Goal: Communication & Community: Participate in discussion

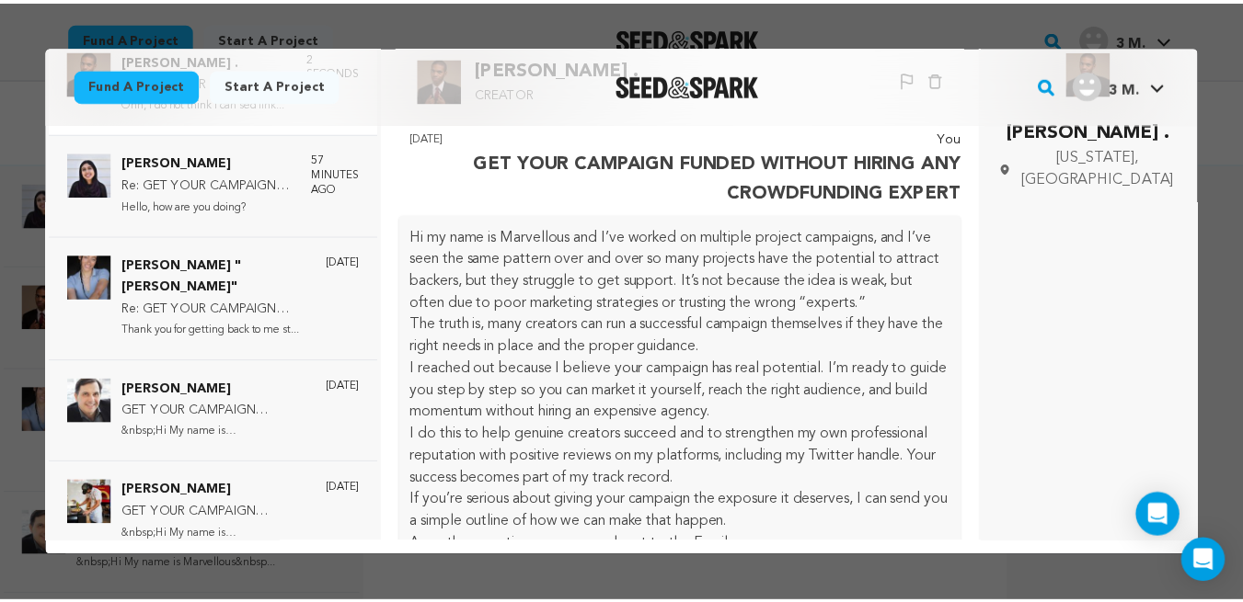
scroll to position [1370, 0]
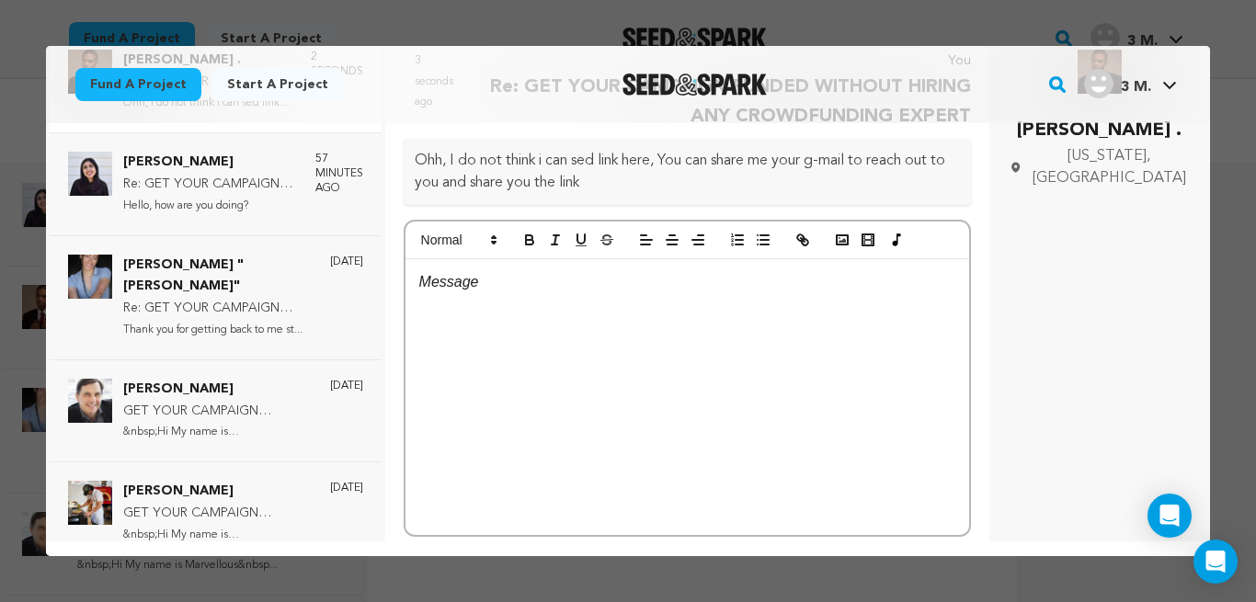
click at [1058, 10] on div at bounding box center [628, 301] width 1256 height 602
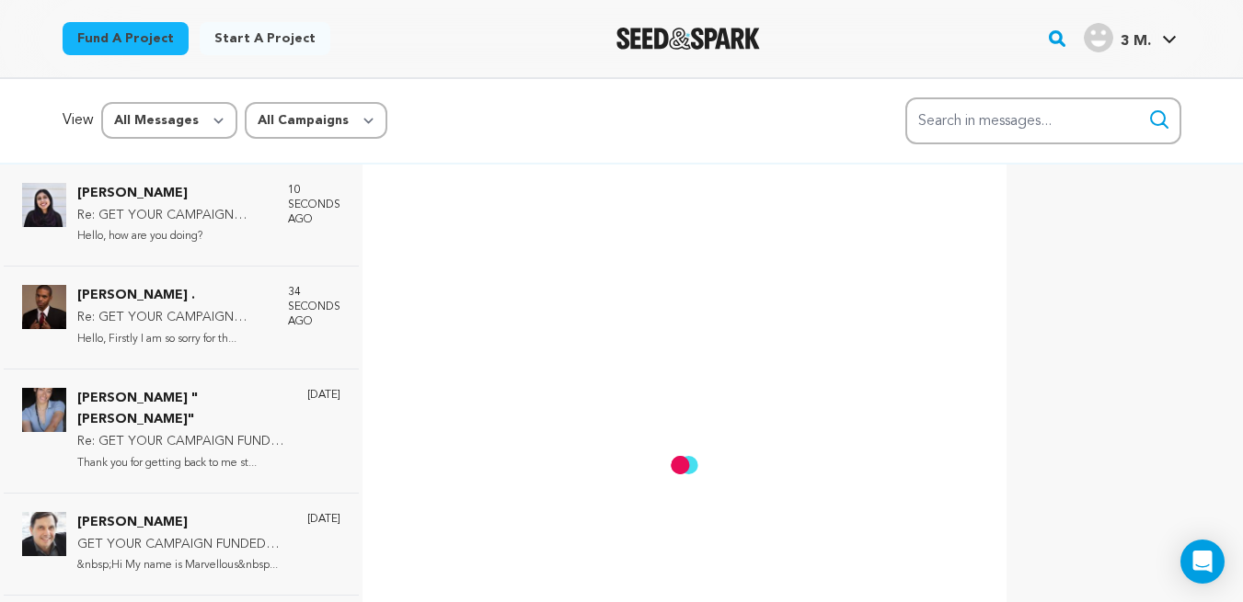
click at [1058, 10] on div at bounding box center [1095, 7] width 294 height 15
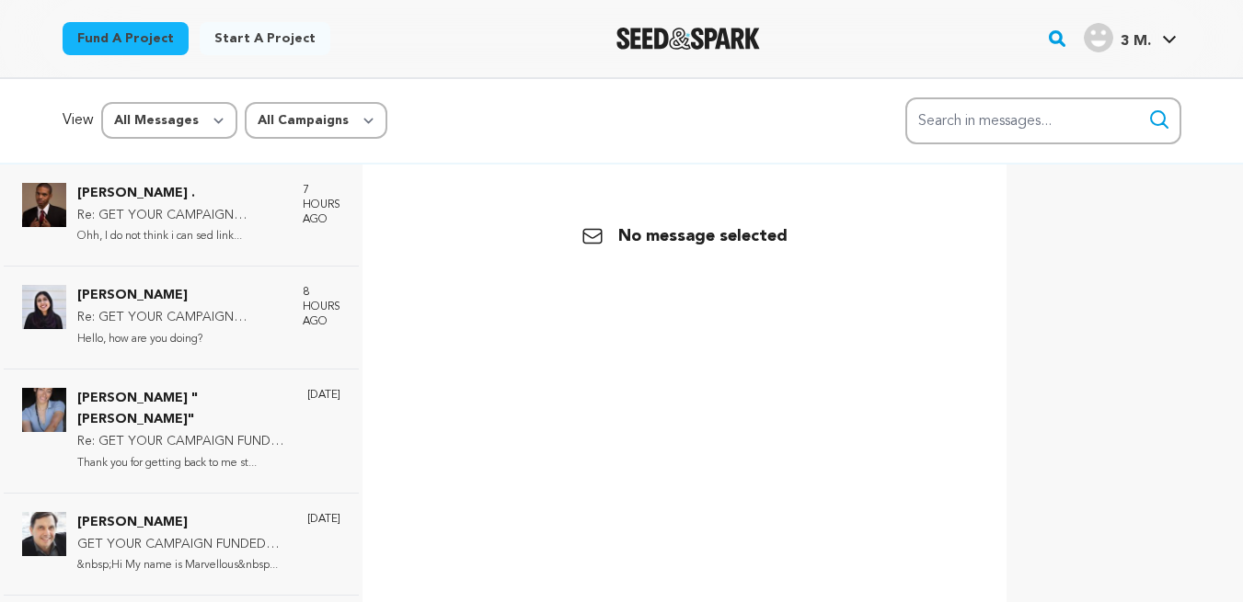
click at [175, 211] on p "Re: GET YOUR CAMPAIGN FUNDED WITHOUT HIRING ANY CROWDFUNDING EXPERT" at bounding box center [180, 216] width 207 height 22
